Goal: Navigation & Orientation: Find specific page/section

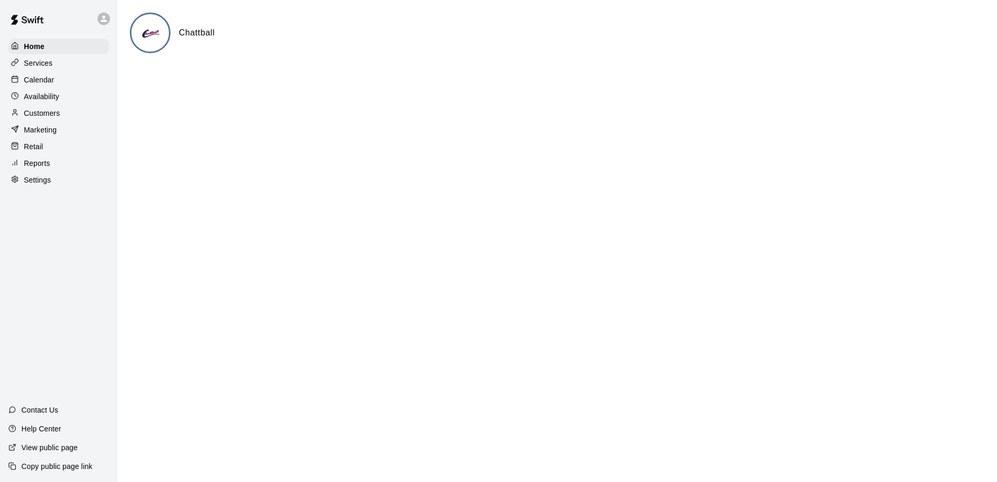
click at [80, 64] on div "Services" at bounding box center [58, 63] width 101 height 16
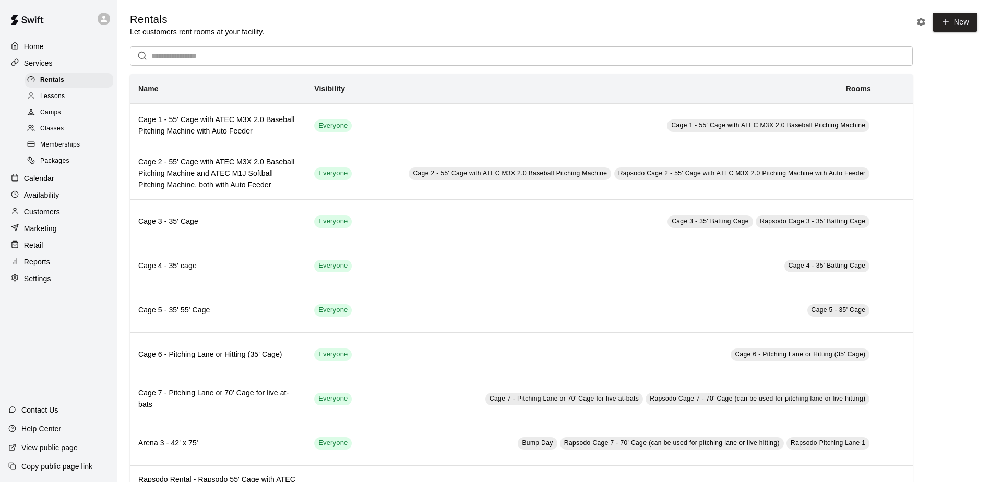
click at [65, 186] on div "Calendar" at bounding box center [58, 179] width 101 height 16
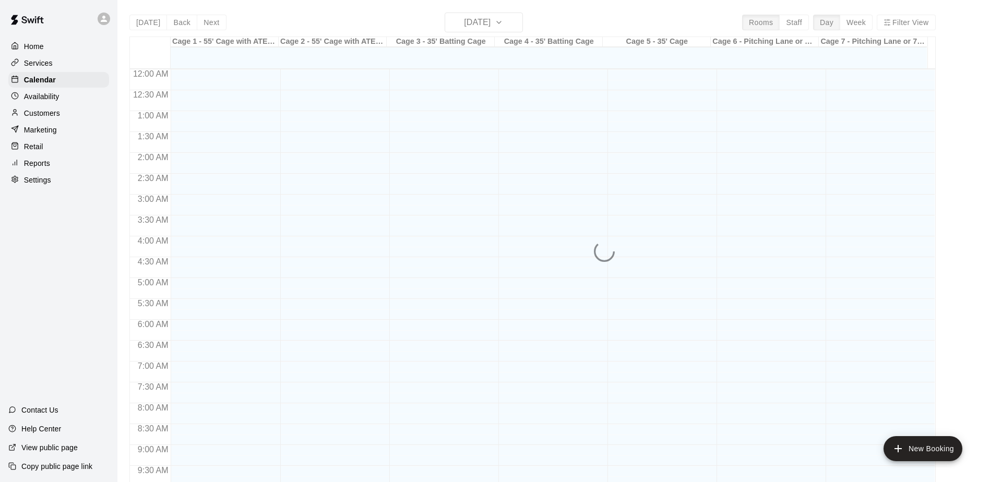
scroll to position [546, 0]
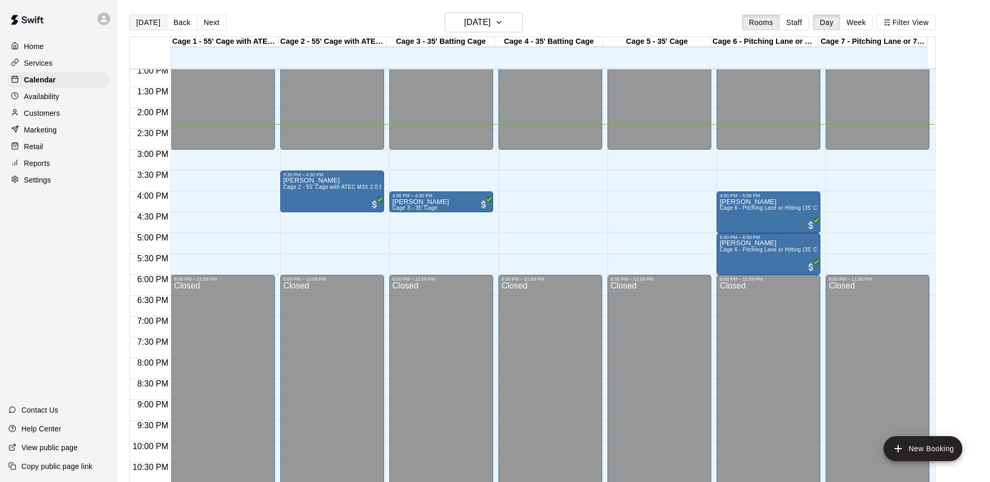
click at [141, 22] on button "[DATE]" at bounding box center [148, 23] width 38 height 16
click at [210, 26] on button "Next" at bounding box center [211, 23] width 29 height 16
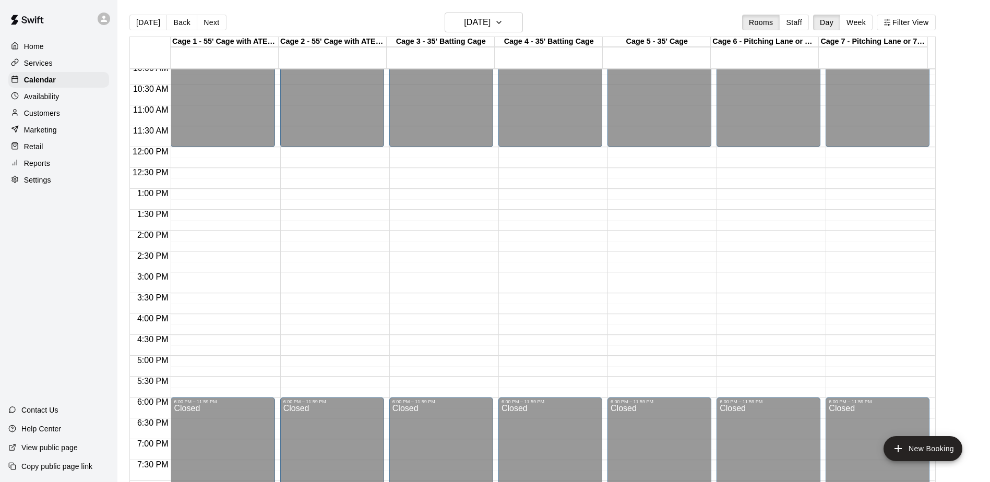
scroll to position [441, 0]
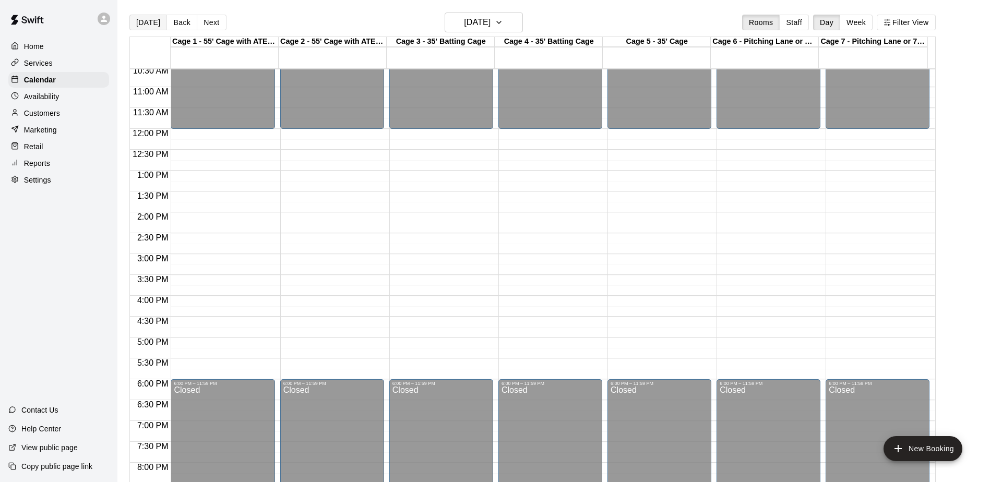
click at [150, 22] on button "[DATE]" at bounding box center [148, 23] width 38 height 16
